Goal: Information Seeking & Learning: Find specific fact

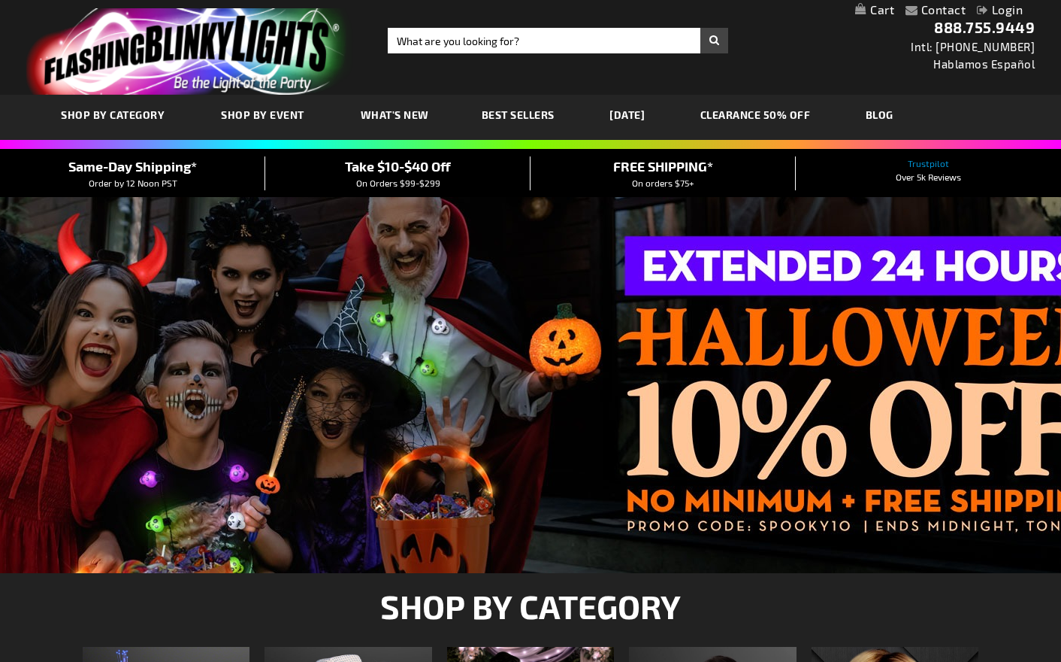
click at [429, 49] on input "Search" at bounding box center [558, 41] width 341 height 26
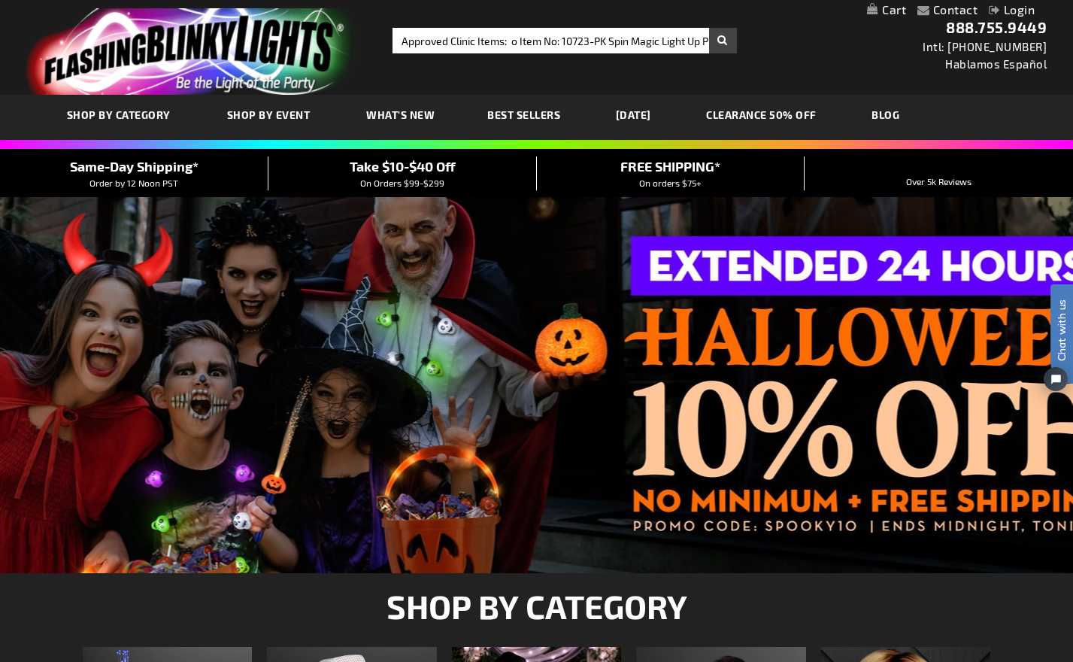
click at [478, 41] on div "Close dialog Get 10% Off Subscribe and save today Unlock Offer Submit" at bounding box center [536, 331] width 1073 height 662
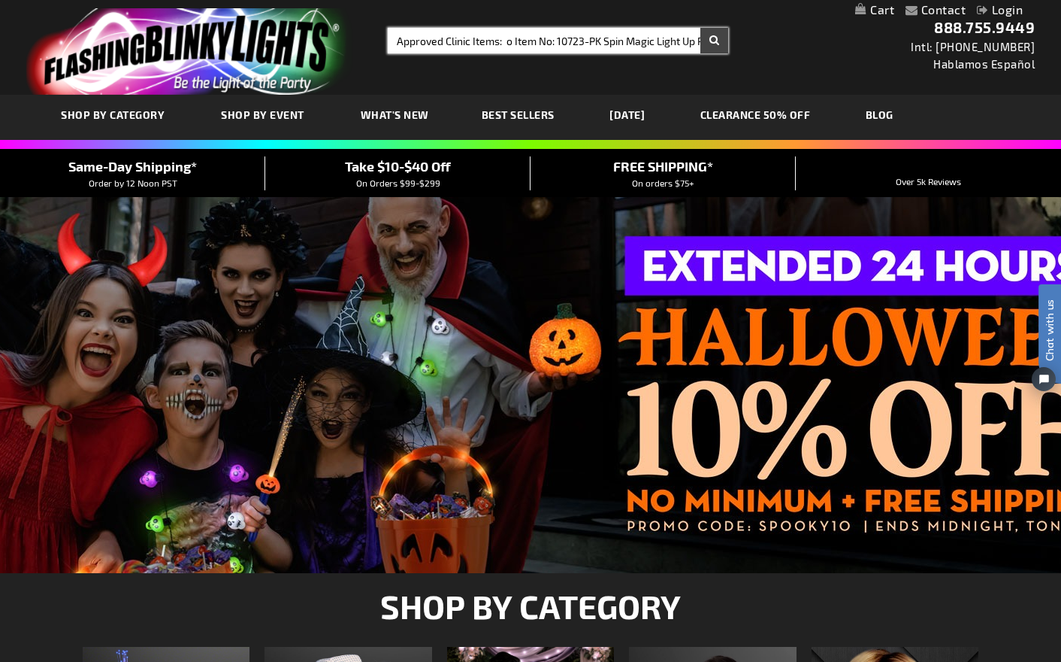
type input "Approved Clinic Items: o Item No: 10723-PK Spin Magic Light Up Princess Wand o …"
click at [497, 47] on input "Approved Clinic Items: o Item No: 10723-PK Spin Magic Light Up Princess Wand o …" at bounding box center [558, 41] width 341 height 26
drag, startPoint x: 393, startPoint y: 40, endPoint x: 795, endPoint y: 52, distance: 402.4
click at [795, 52] on div "Toggle Nav Search Search Approved Clinic Items: o Item No: 10723-PK Spin Magic …" at bounding box center [530, 47] width 1061 height 95
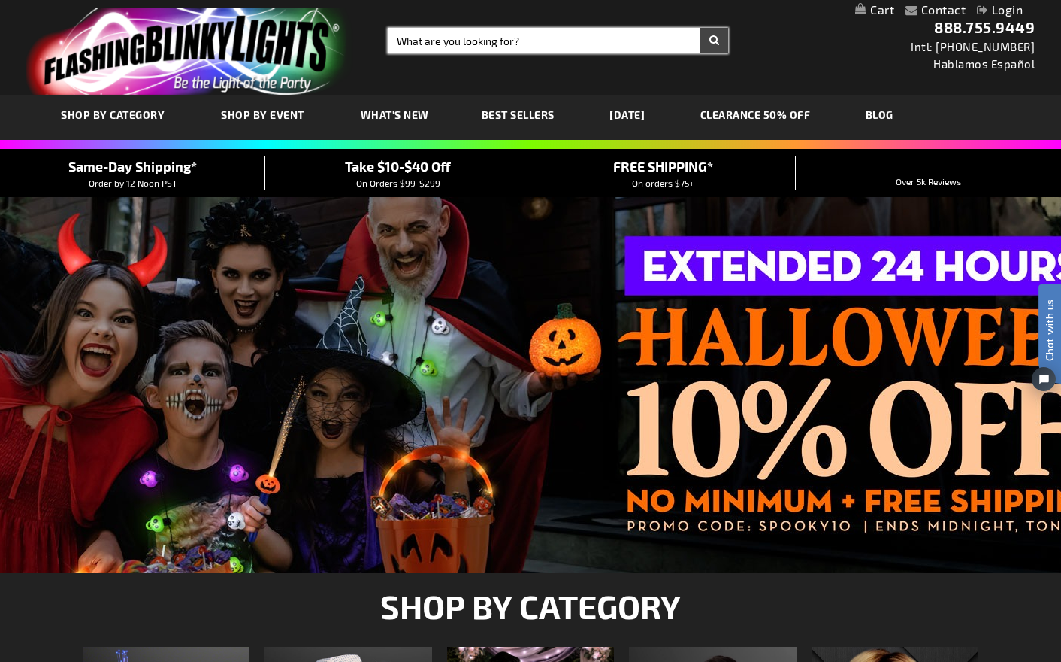
scroll to position [0, 0]
click at [526, 42] on input "Search" at bounding box center [558, 41] width 341 height 26
paste input "10723-PK"
type input "10723-PK"
click at [701, 28] on button "Search" at bounding box center [715, 41] width 28 height 26
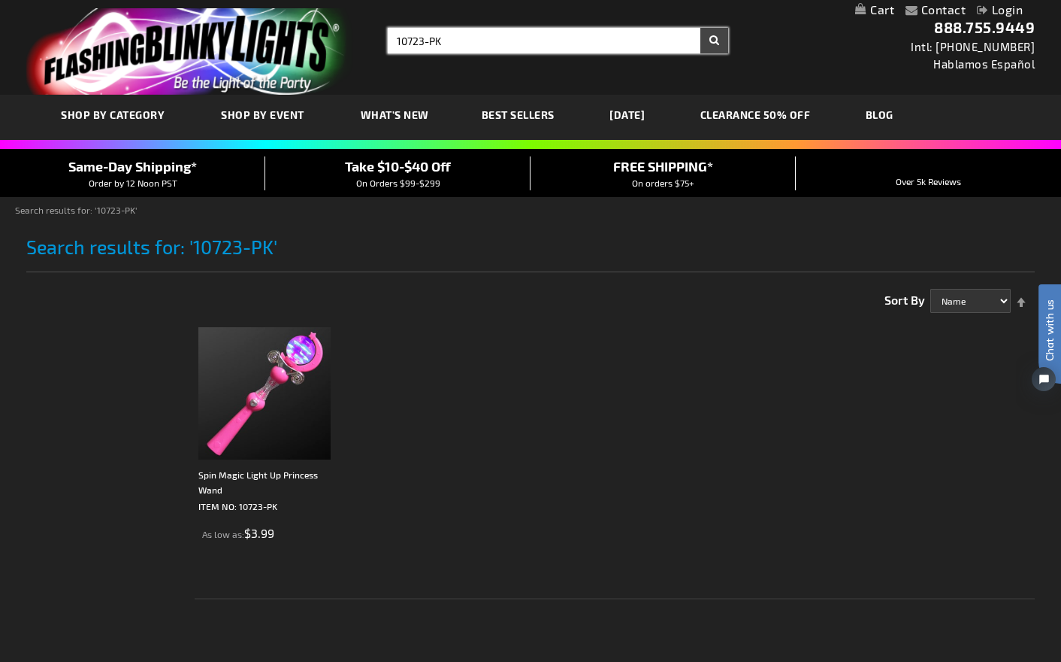
drag, startPoint x: 499, startPoint y: 47, endPoint x: 376, endPoint y: 41, distance: 123.4
click at [376, 41] on div "Toggle Nav Search Search 10723-PK × Search 888.755.9449 Intl: 818-753-8303 Habl…" at bounding box center [530, 47] width 1061 height 95
paste input "0365-BL"
type input "0365-BL"
click at [701, 28] on button "Search" at bounding box center [715, 41] width 28 height 26
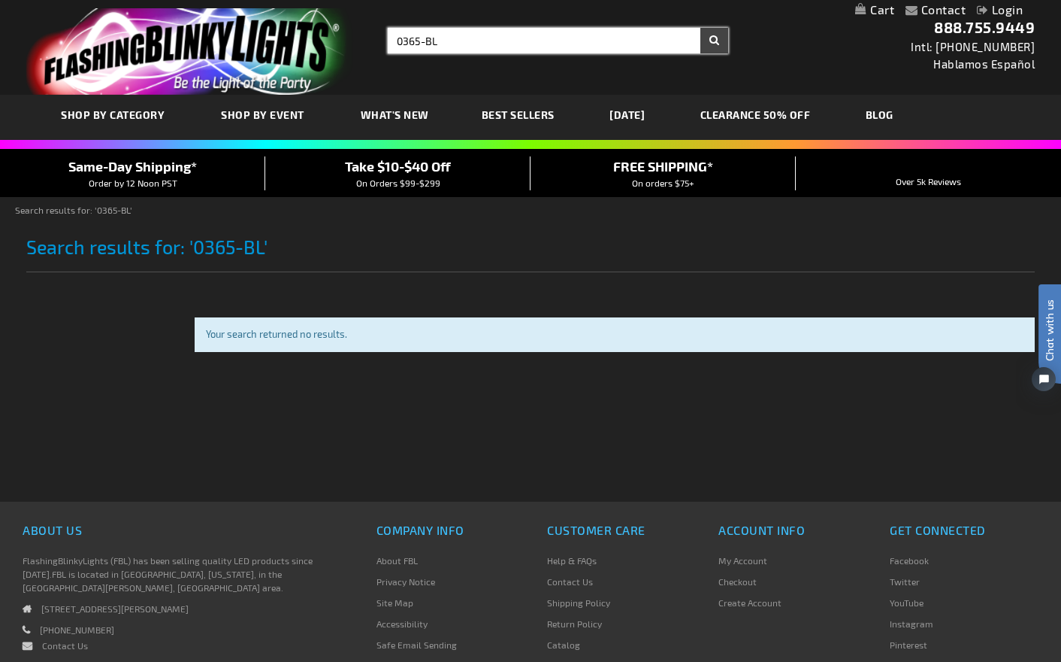
click at [400, 39] on input "0365-BL" at bounding box center [558, 41] width 341 height 26
type input "10365-BL"
click at [701, 28] on button "Search" at bounding box center [715, 41] width 28 height 26
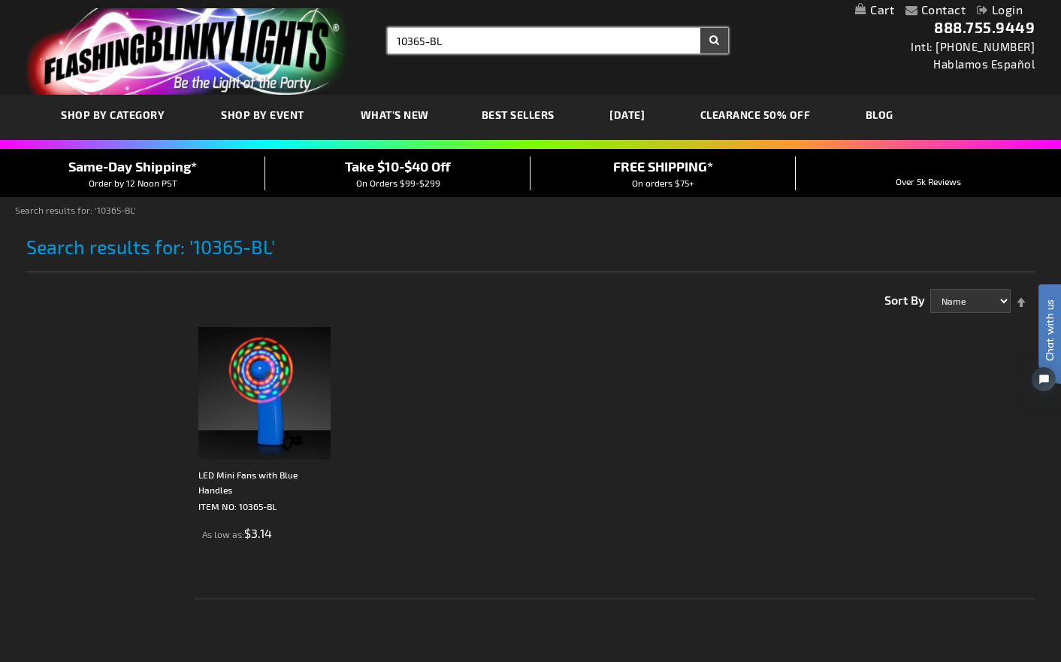
drag, startPoint x: 487, startPoint y: 42, endPoint x: 384, endPoint y: 31, distance: 103.6
click at [384, 31] on div "Search Search 10365-BL × Search" at bounding box center [553, 41] width 352 height 26
paste input "1266"
type input "11266"
click at [701, 28] on button "Search" at bounding box center [715, 41] width 28 height 26
